Goal: Information Seeking & Learning: Find specific fact

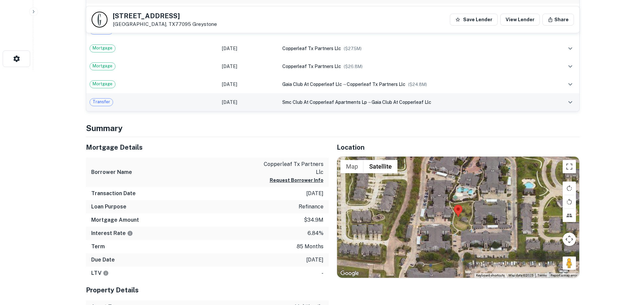
scroll to position [166, 0]
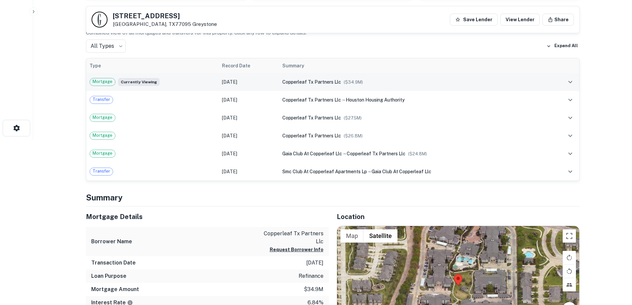
click at [569, 83] on icon "expand row" at bounding box center [571, 82] width 8 height 8
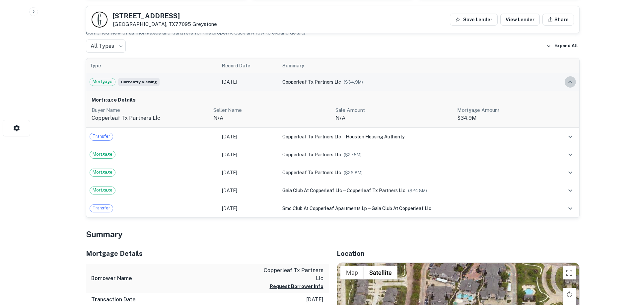
click at [569, 83] on icon "expand row" at bounding box center [571, 82] width 4 height 2
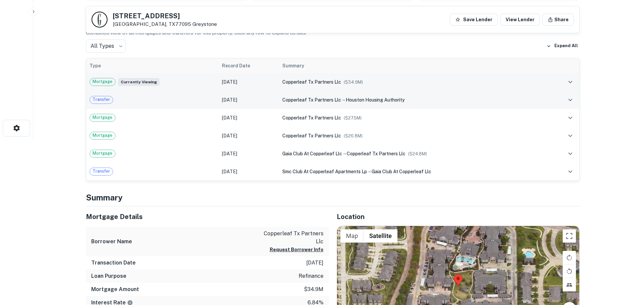
click at [572, 100] on icon "expand row" at bounding box center [571, 100] width 4 height 2
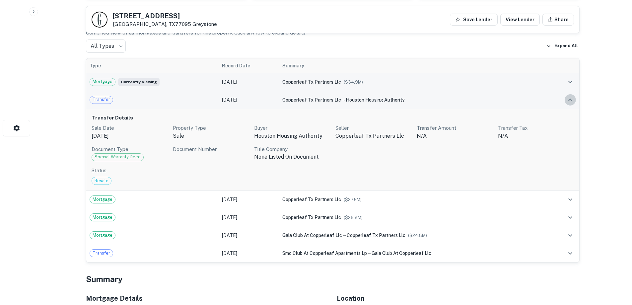
click at [572, 100] on icon "expand row" at bounding box center [571, 100] width 8 height 8
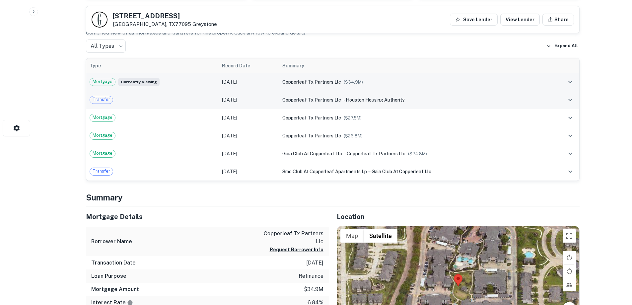
click at [421, 100] on div "copperleaf tx partners llc → houston housing authority" at bounding box center [413, 99] width 263 height 7
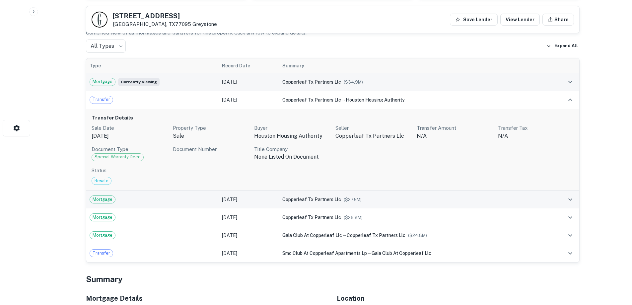
click at [347, 193] on td "copperleaf tx partners llc ($ 27.5M )" at bounding box center [413, 200] width 269 height 18
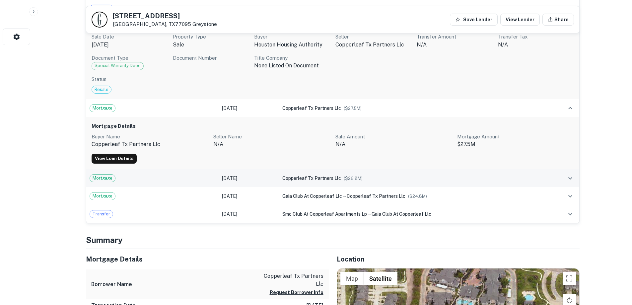
scroll to position [266, 0]
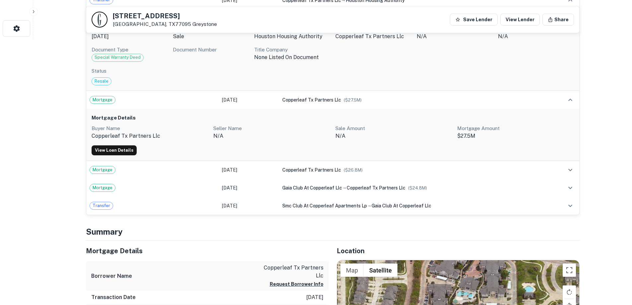
click at [269, 140] on p "n/a" at bounding box center [271, 136] width 117 height 8
click at [119, 148] on link "View Loan Details" at bounding box center [114, 150] width 45 height 10
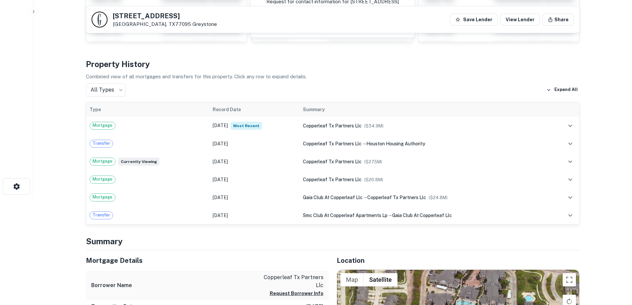
scroll to position [32, 0]
